Goal: Information Seeking & Learning: Learn about a topic

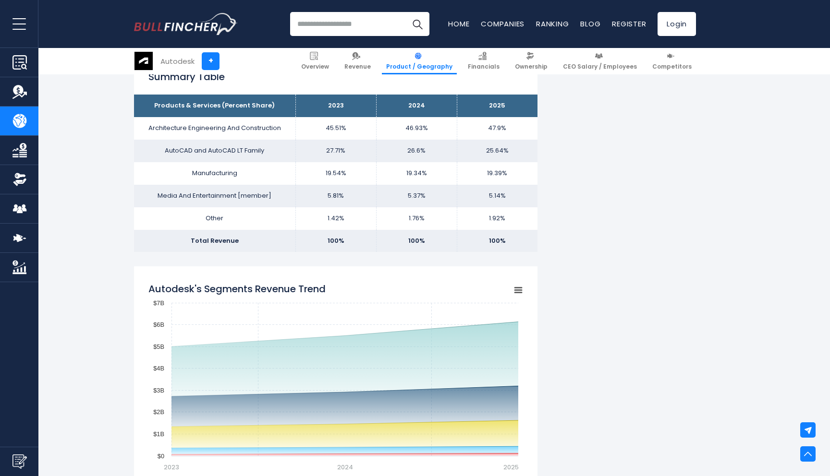
scroll to position [597, 0]
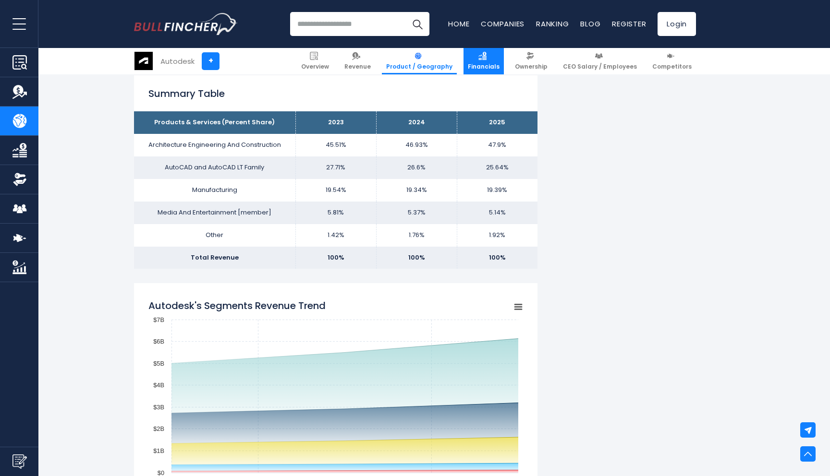
click at [485, 56] on link "Financials" at bounding box center [483, 61] width 40 height 26
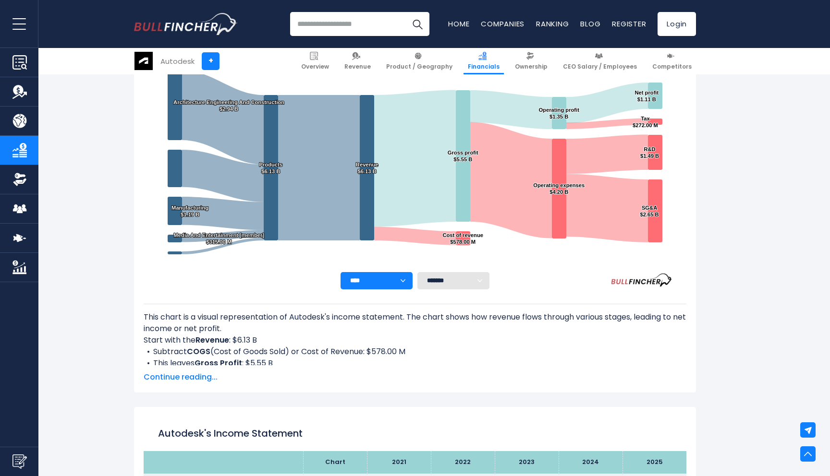
scroll to position [166, 0]
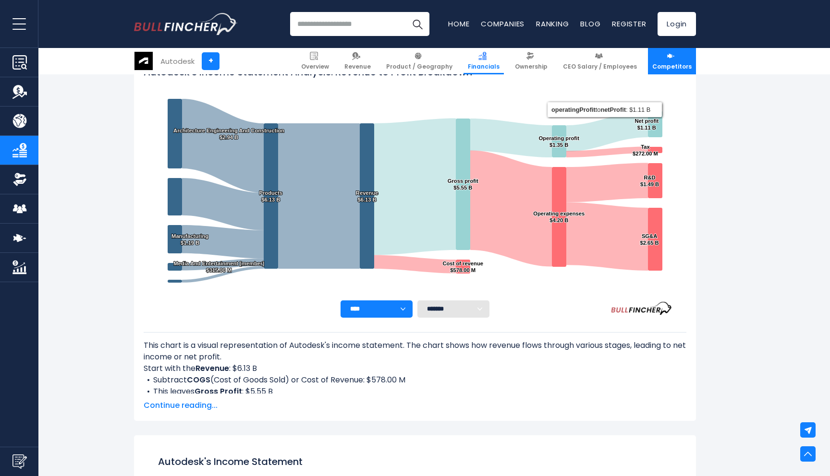
click at [668, 55] on img at bounding box center [671, 56] width 8 height 8
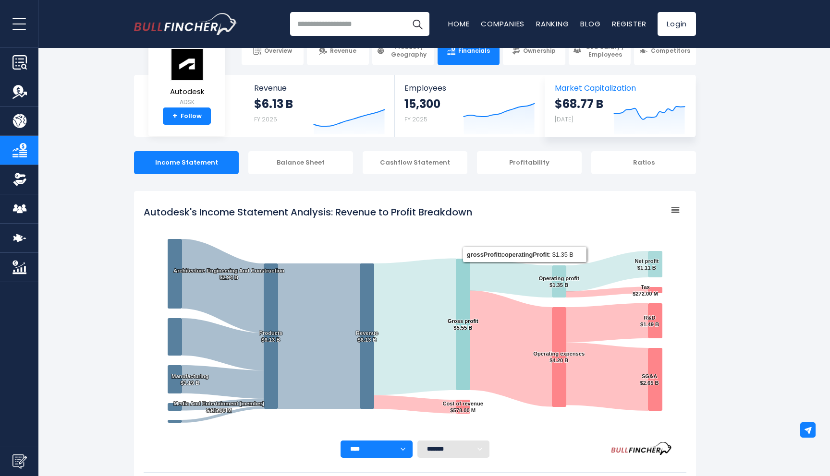
scroll to position [0, 0]
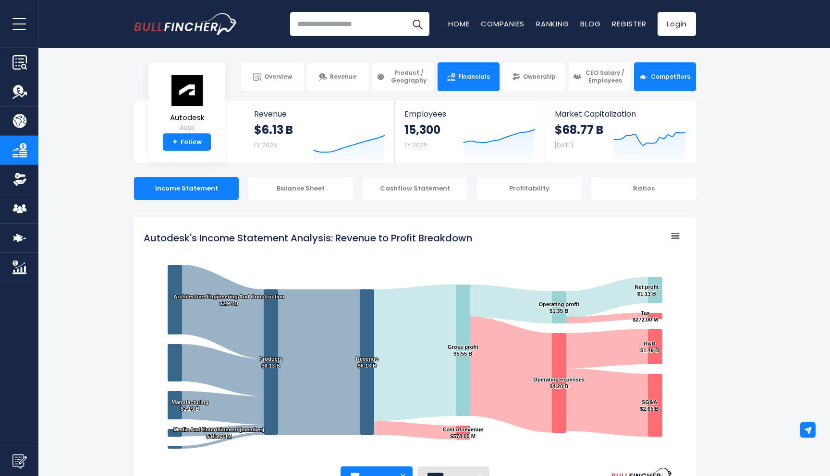
click at [653, 87] on link "Competitors" at bounding box center [665, 76] width 62 height 29
